Goal: Communication & Community: Answer question/provide support

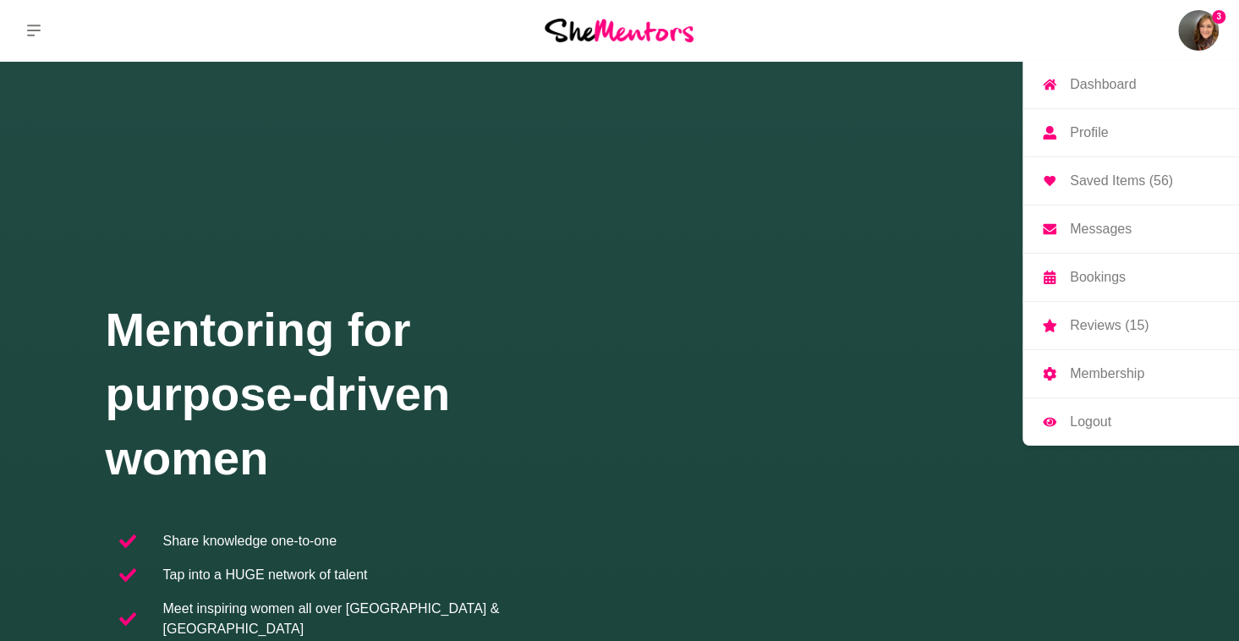
click at [1206, 35] on img at bounding box center [1198, 30] width 41 height 41
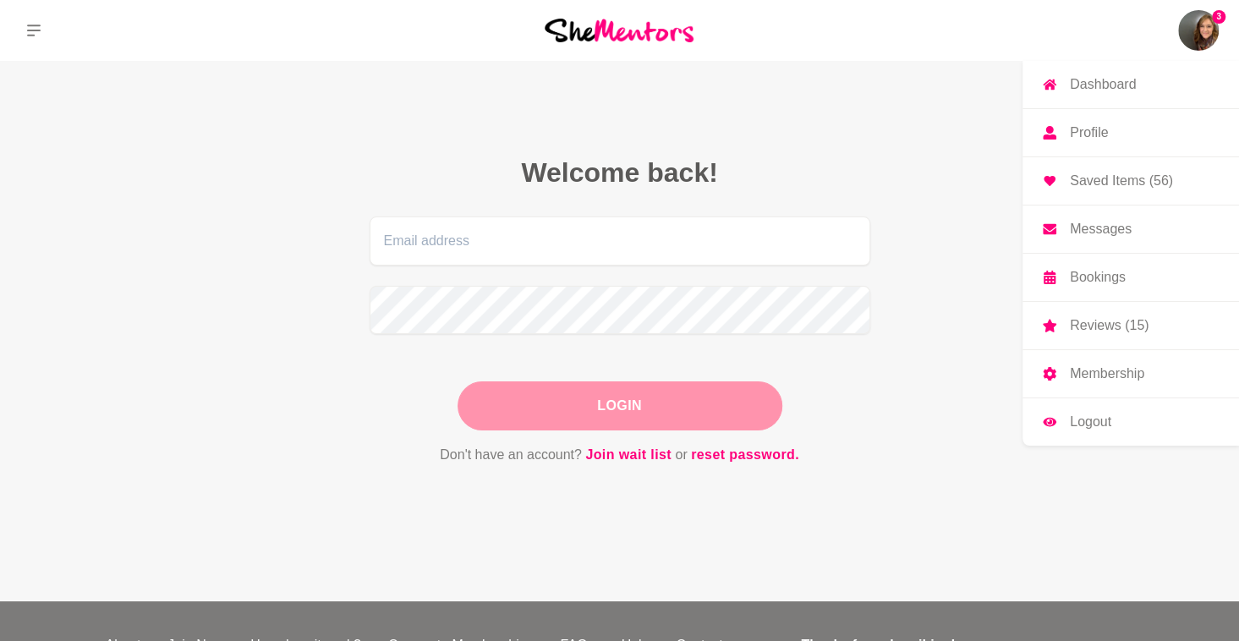
click at [1110, 224] on p "Messages" at bounding box center [1101, 229] width 62 height 14
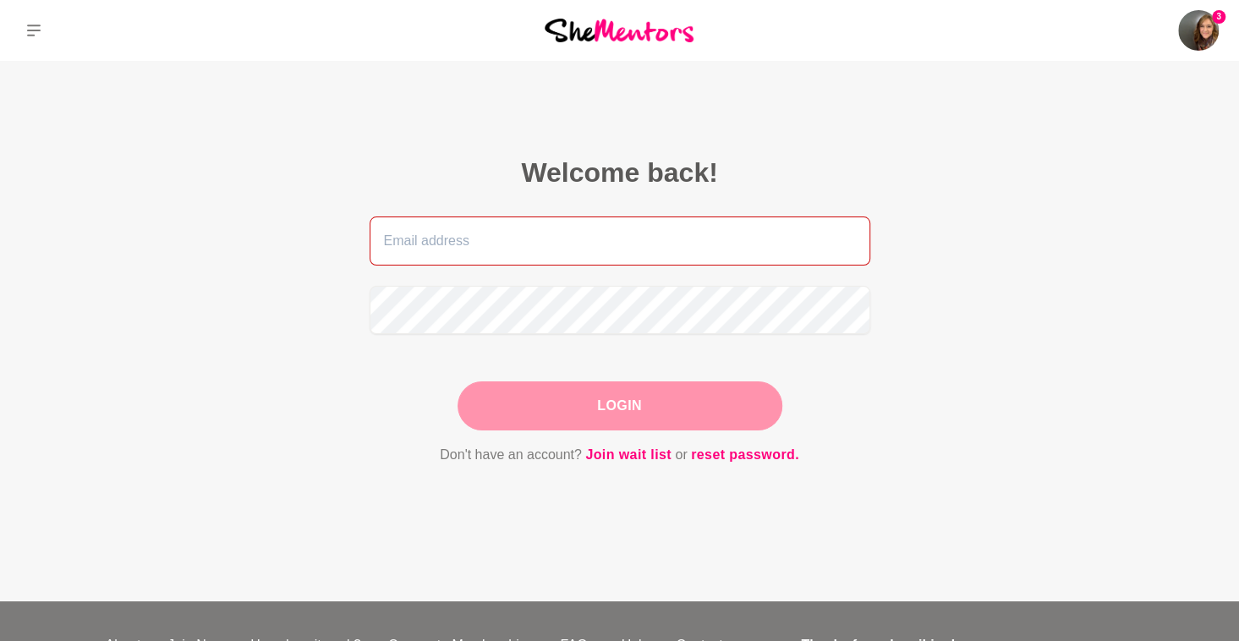
click at [628, 255] on input "email" at bounding box center [620, 241] width 501 height 49
type input "[EMAIL_ADDRESS][DOMAIN_NAME]"
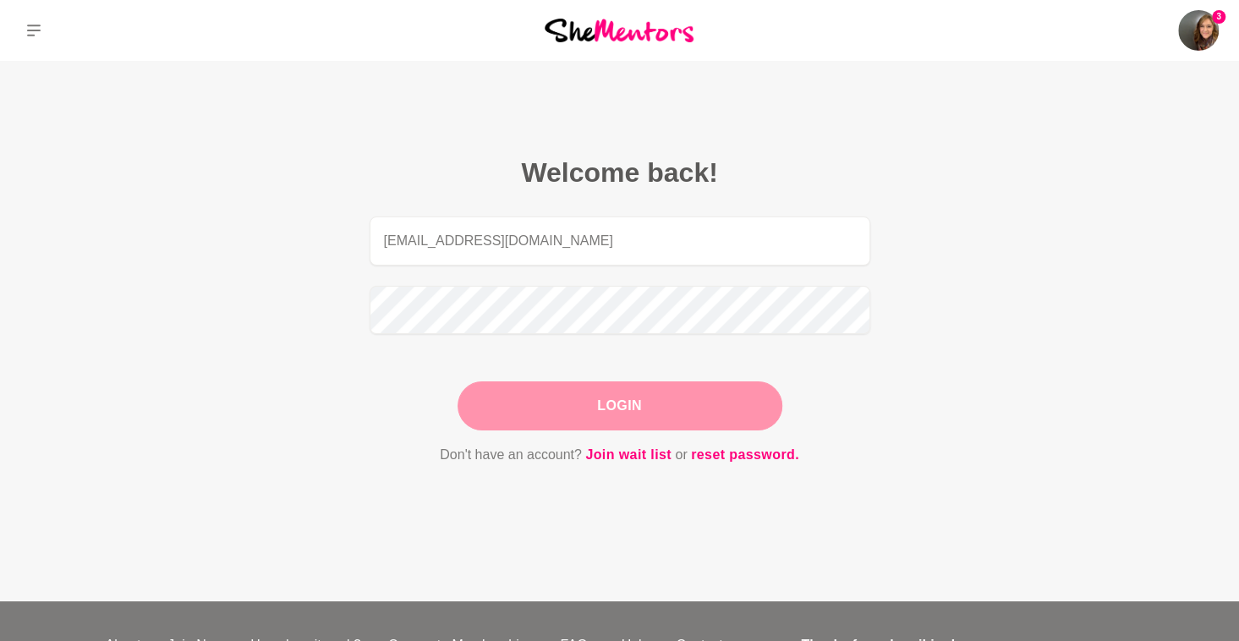
click at [588, 392] on button "Login" at bounding box center [620, 405] width 325 height 49
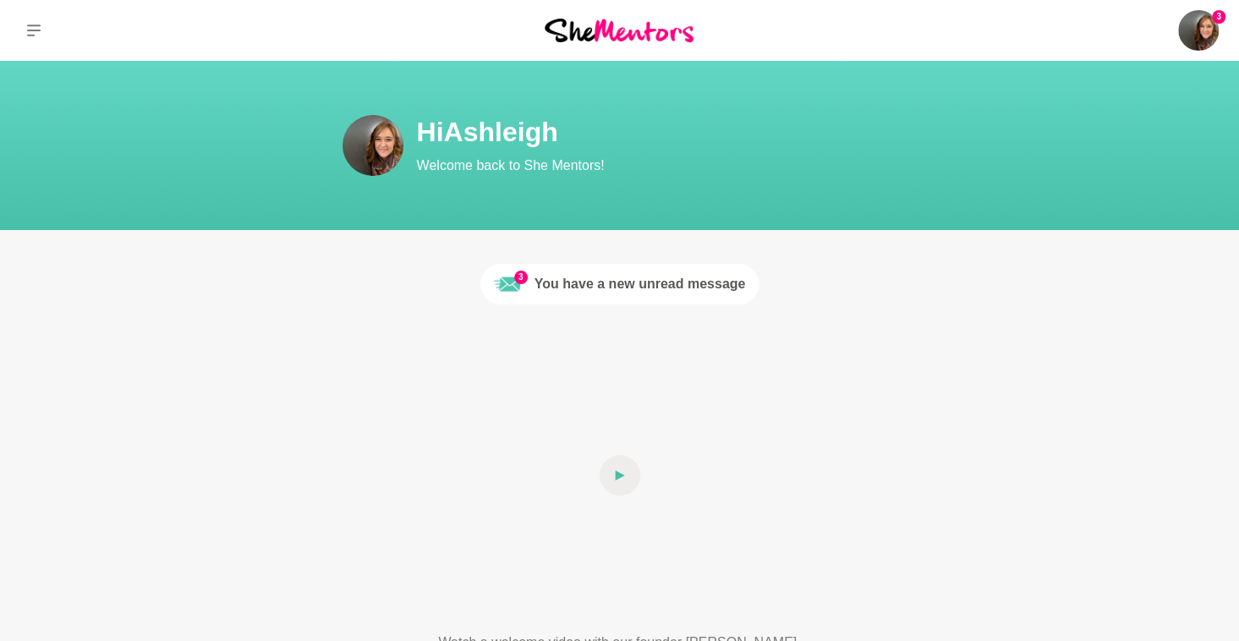
click at [677, 279] on div "You have a new unread message" at bounding box center [640, 284] width 211 height 20
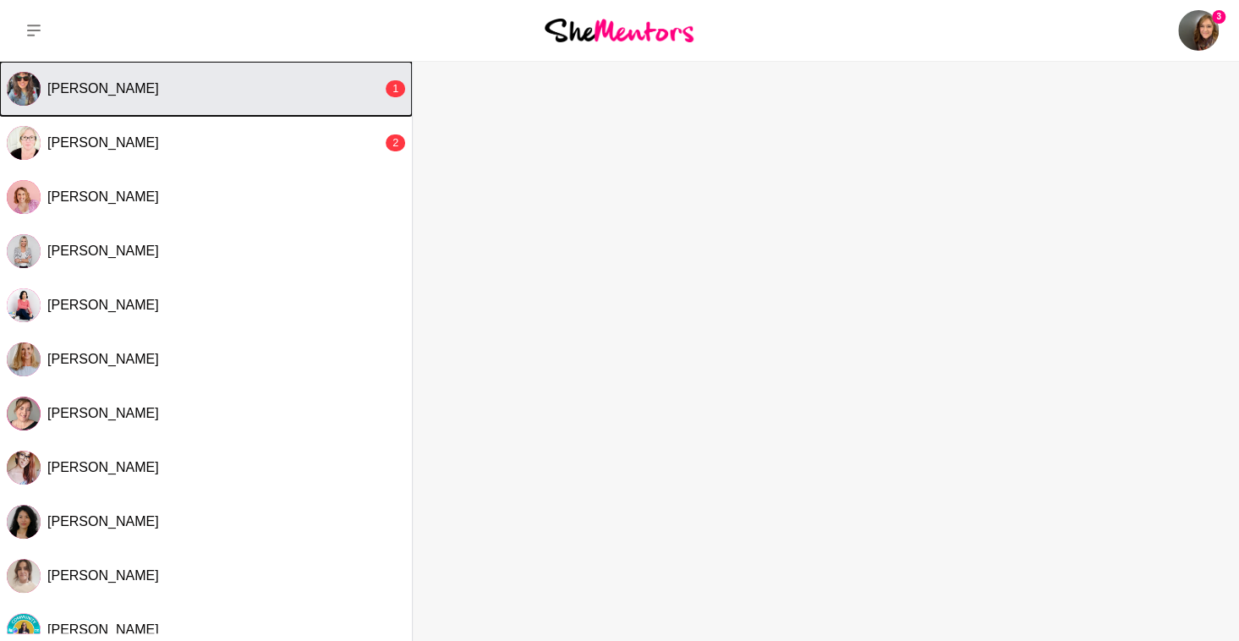
click at [175, 95] on div "[PERSON_NAME]" at bounding box center [214, 88] width 335 height 17
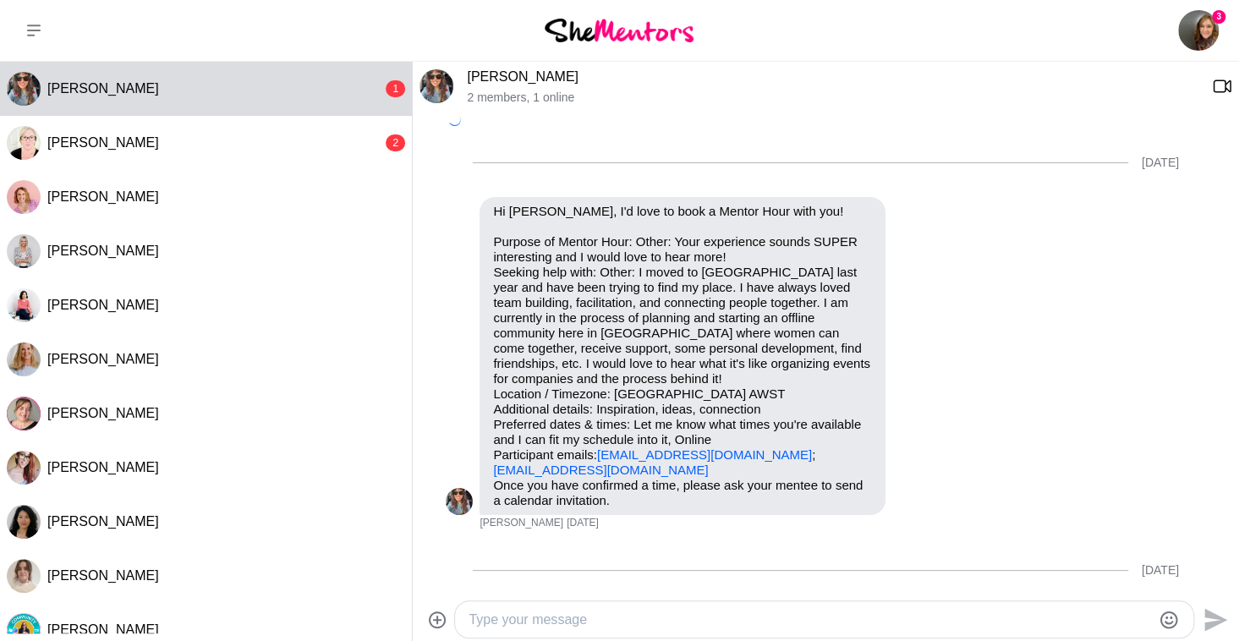
scroll to position [558, 0]
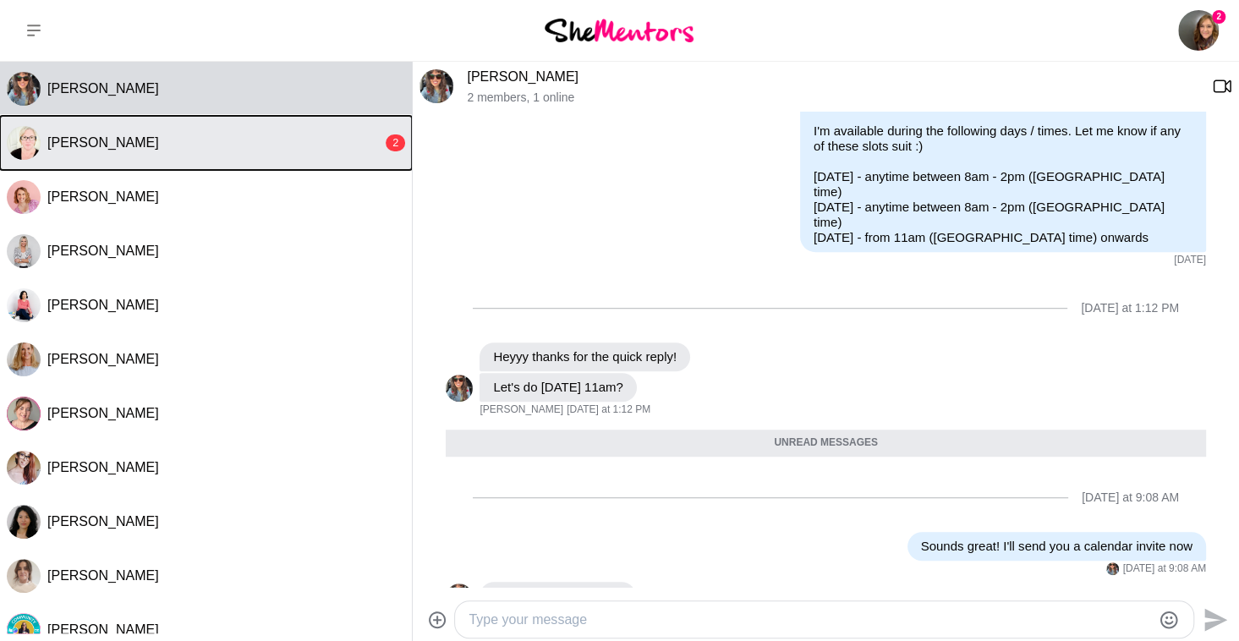
click at [206, 141] on div "[PERSON_NAME]" at bounding box center [214, 142] width 335 height 17
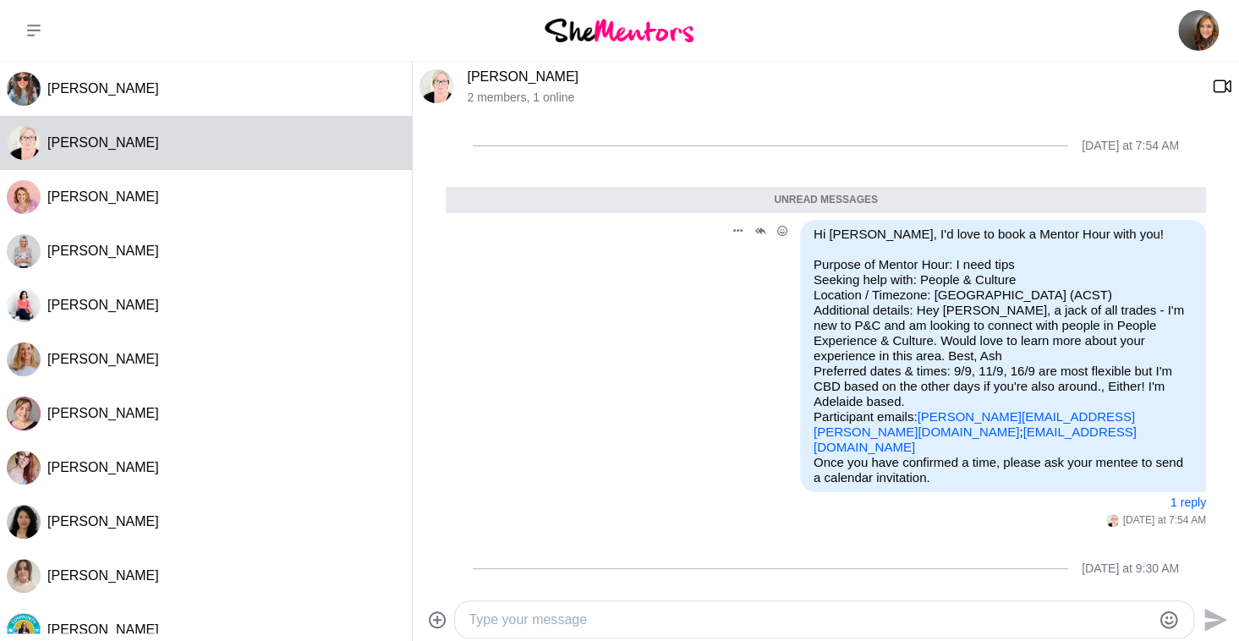
scroll to position [52, 0]
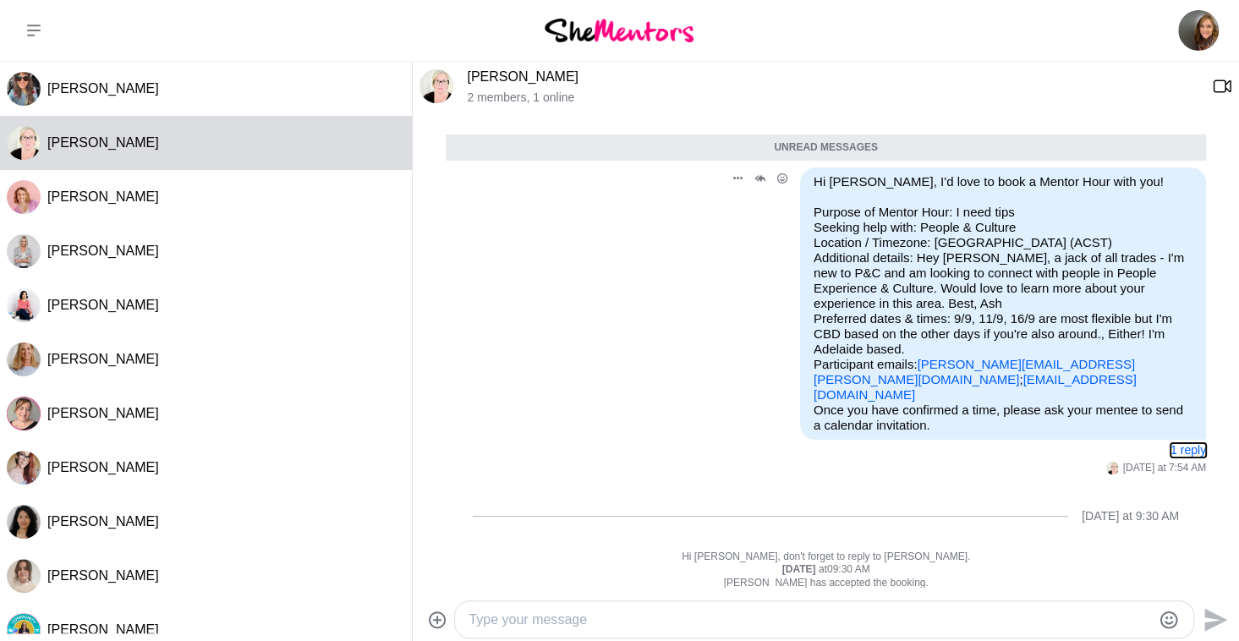
click at [1172, 443] on button "1 reply" at bounding box center [1189, 450] width 36 height 14
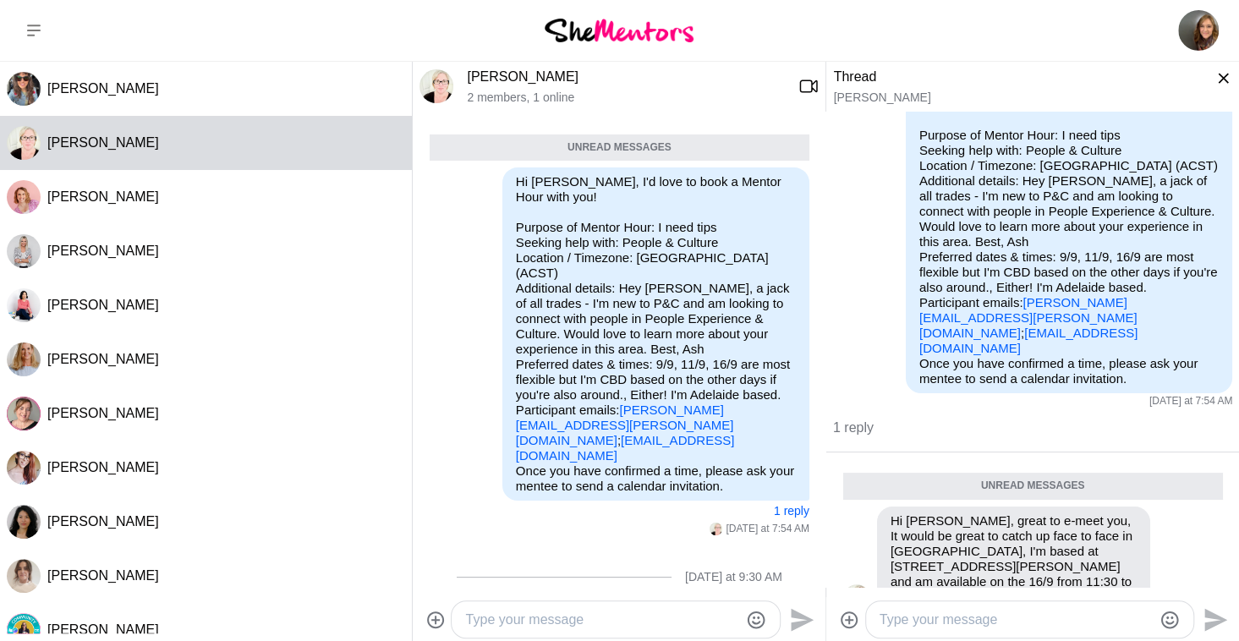
scroll to position [42, 0]
drag, startPoint x: 1199, startPoint y: 303, endPoint x: 1023, endPoint y: 302, distance: 176.8
click at [1023, 302] on p "Purpose of Mentor Hour: I need tips Seeking help with: People & Culture Locatio…" at bounding box center [1068, 243] width 299 height 228
copy link "[PERSON_NAME][EMAIL_ADDRESS][PERSON_NAME][DOMAIN_NAME]"
click at [1172, 357] on p "Once you have confirmed a time, please ask your mentee to send a calendar invit…" at bounding box center [1068, 372] width 299 height 30
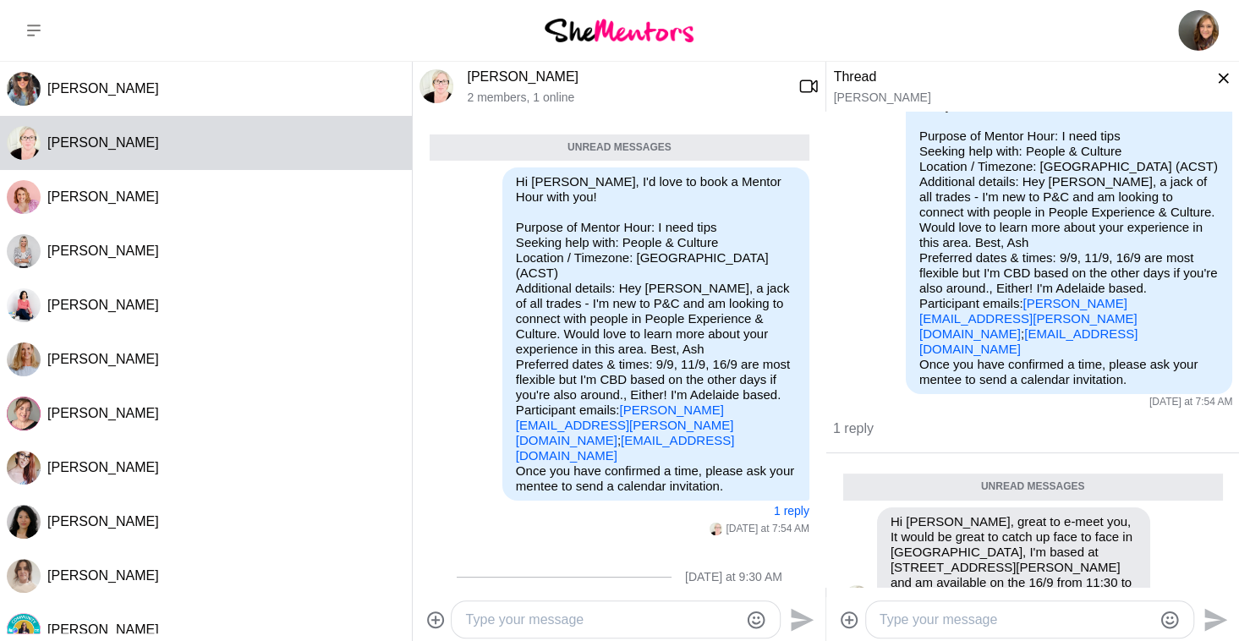
click at [1064, 611] on textarea "Type your message" at bounding box center [1016, 620] width 273 height 20
type textarea "Sounds great! I've sent a calendar invite now and look forward to connecting F2…"
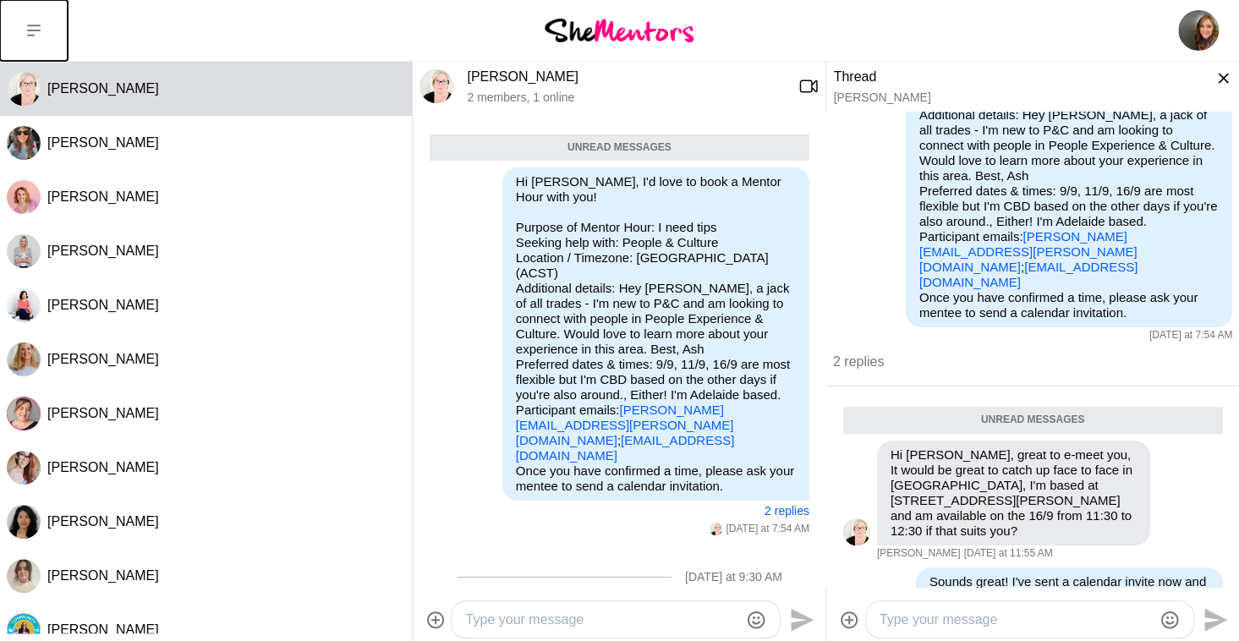
click at [37, 26] on icon at bounding box center [34, 31] width 14 height 14
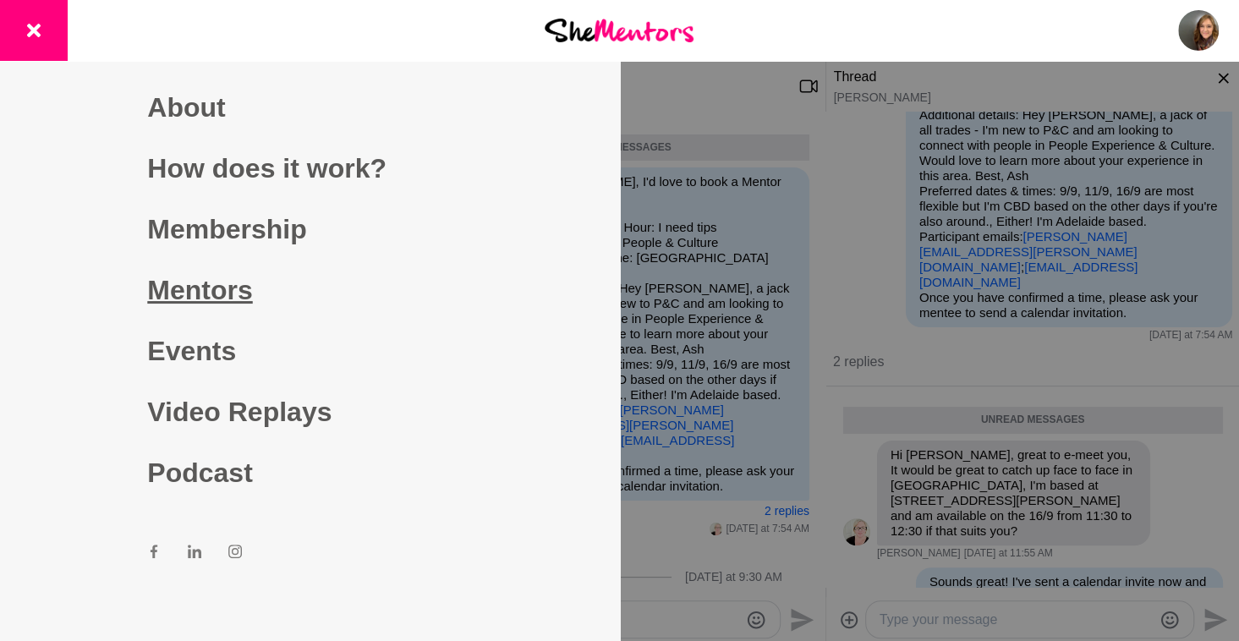
click at [245, 277] on link "Mentors" at bounding box center [309, 290] width 325 height 61
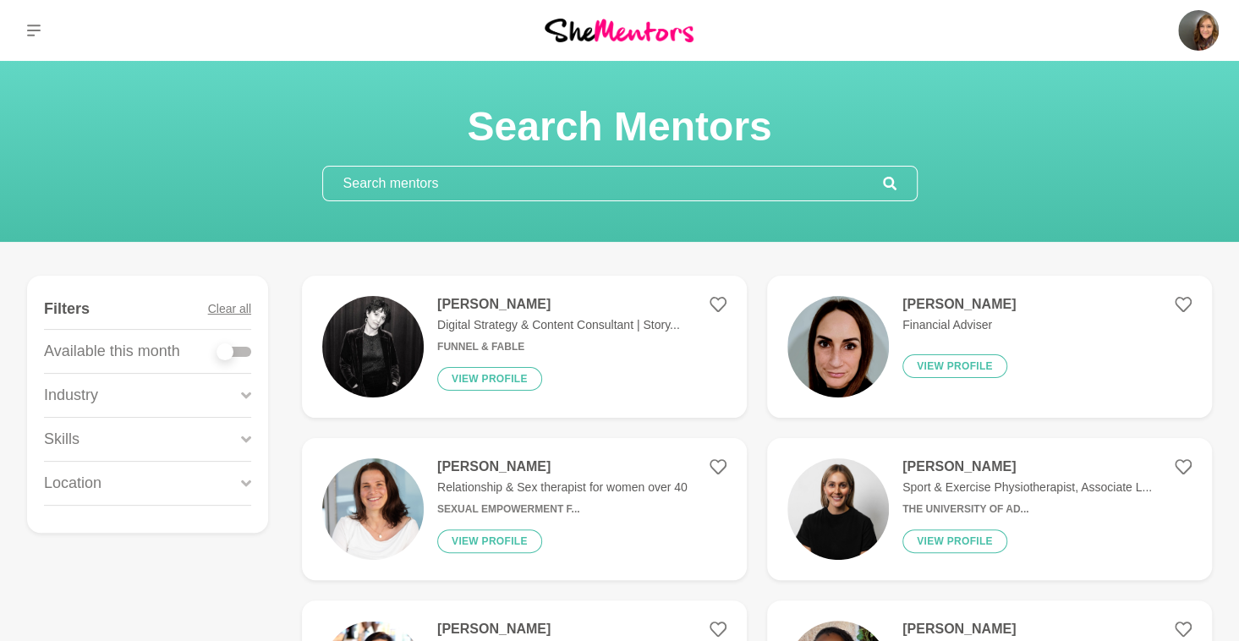
click at [665, 184] on input "text" at bounding box center [603, 184] width 560 height 34
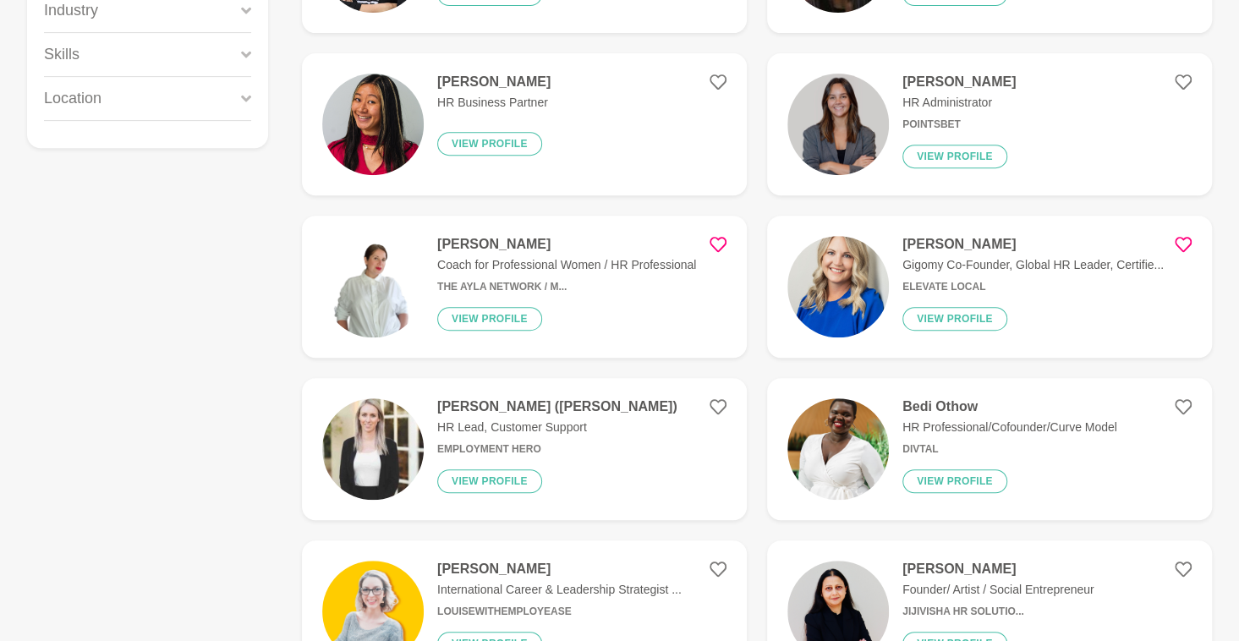
scroll to position [386, 0]
type input "HR"
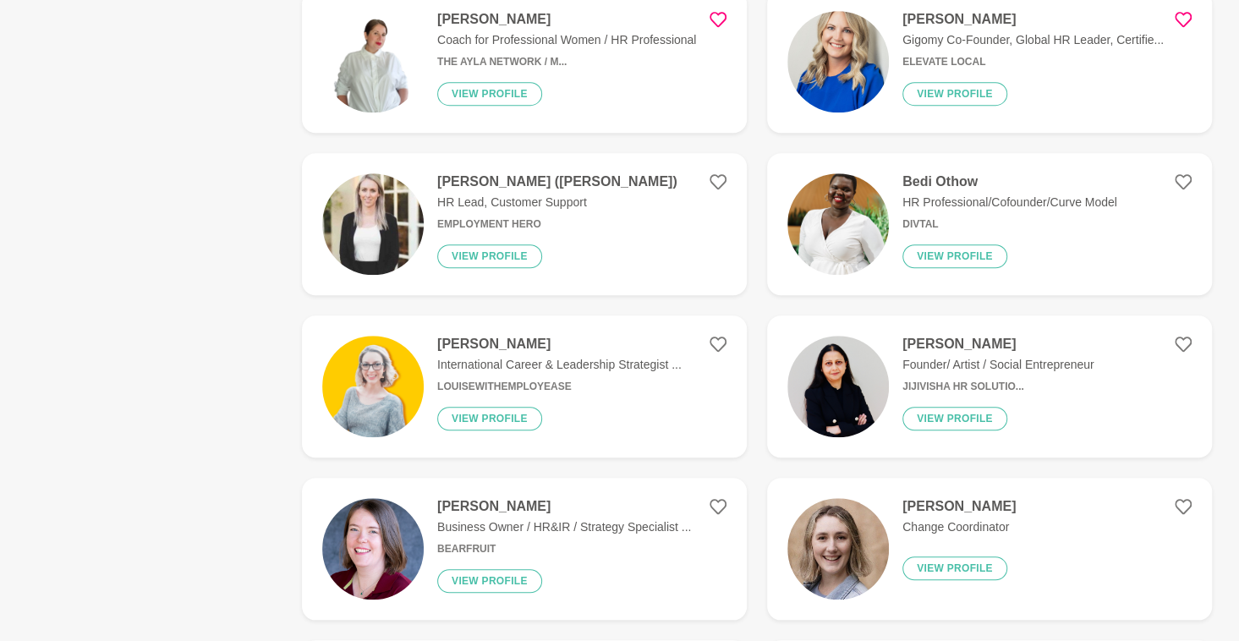
scroll to position [617, 0]
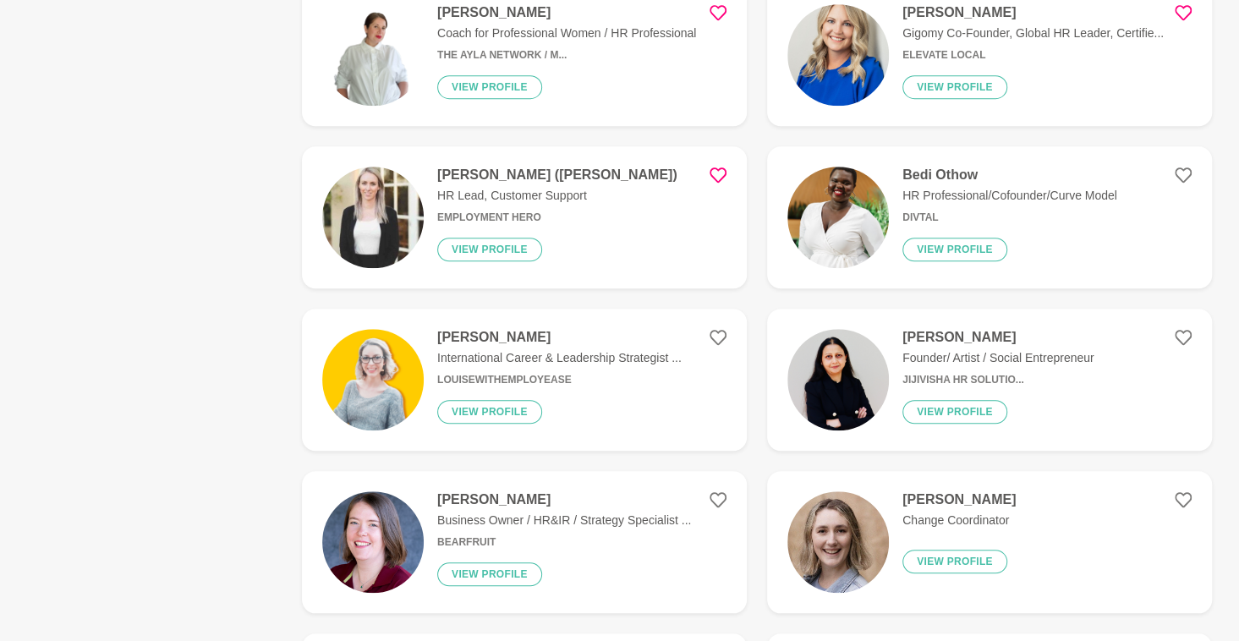
click at [716, 172] on icon at bounding box center [718, 175] width 17 height 17
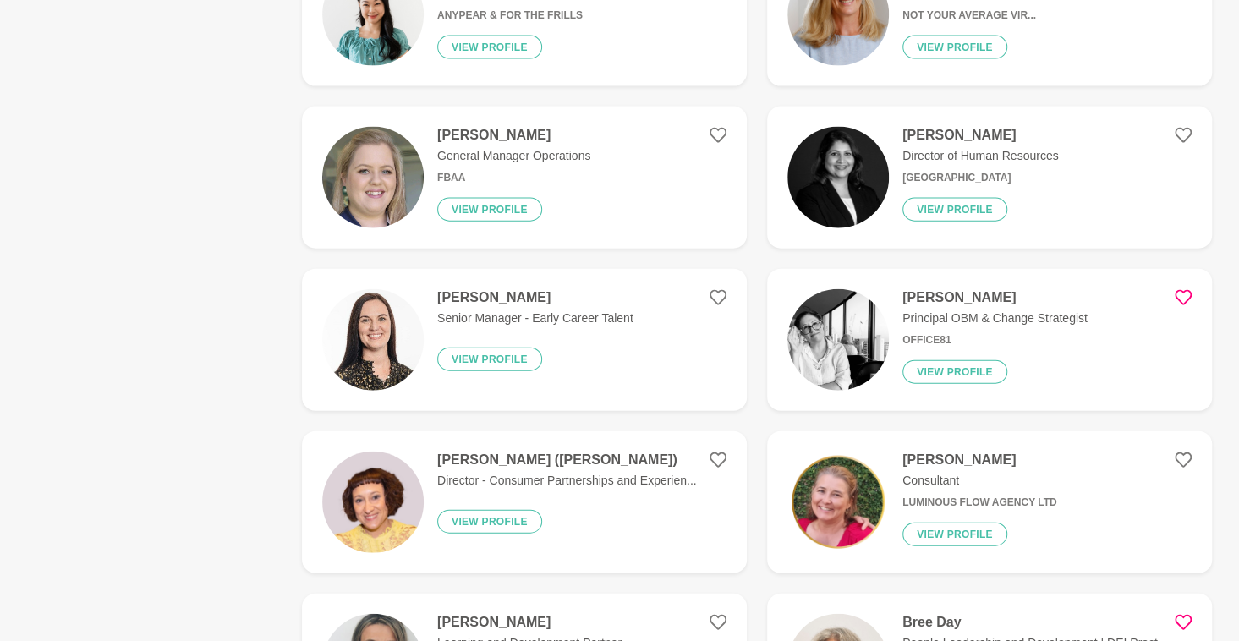
scroll to position [2125, 0]
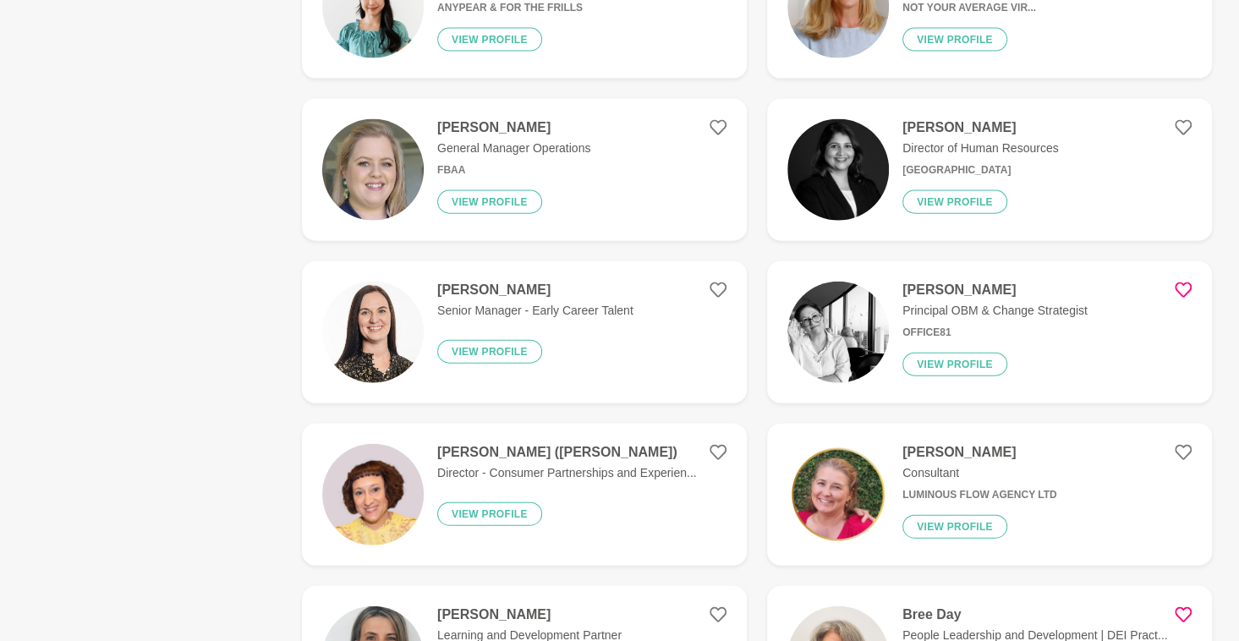
click at [853, 348] on img at bounding box center [837, 332] width 101 height 101
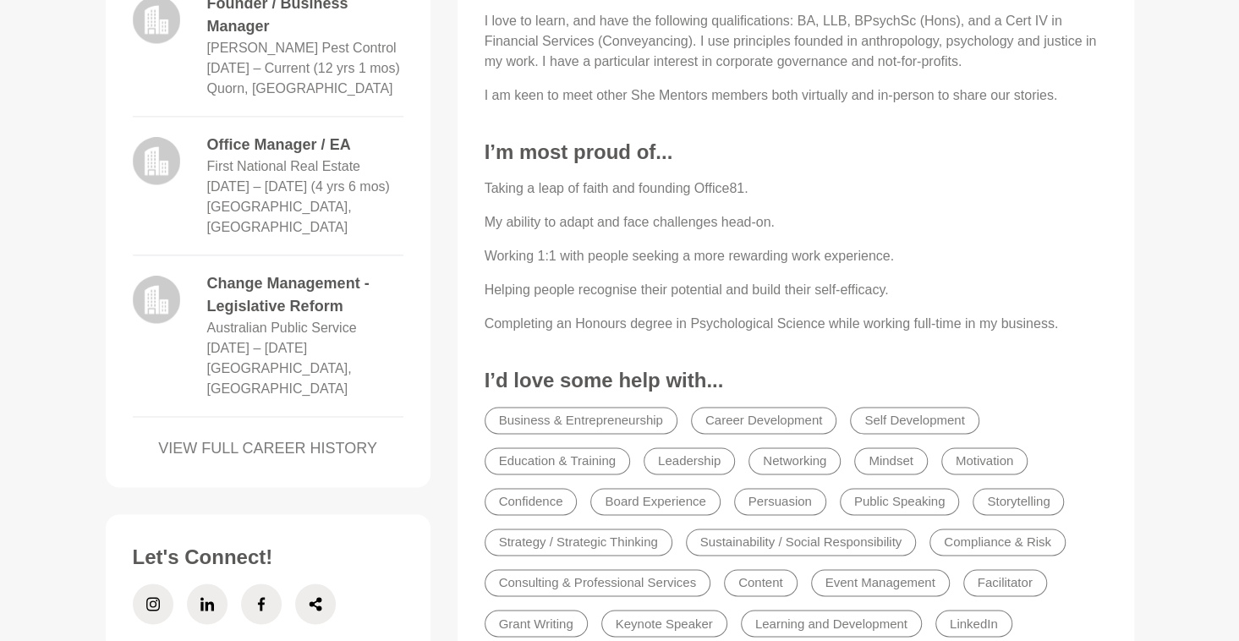
scroll to position [1248, 0]
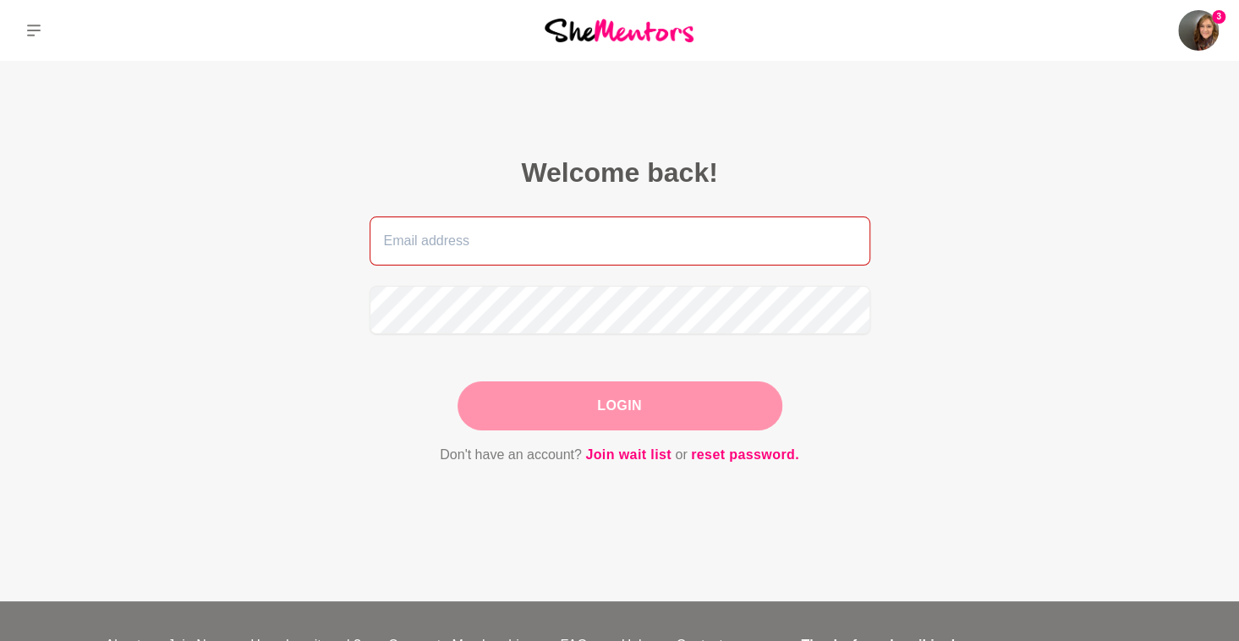
click at [518, 244] on input "email" at bounding box center [620, 241] width 501 height 49
